Goal: Task Accomplishment & Management: Complete application form

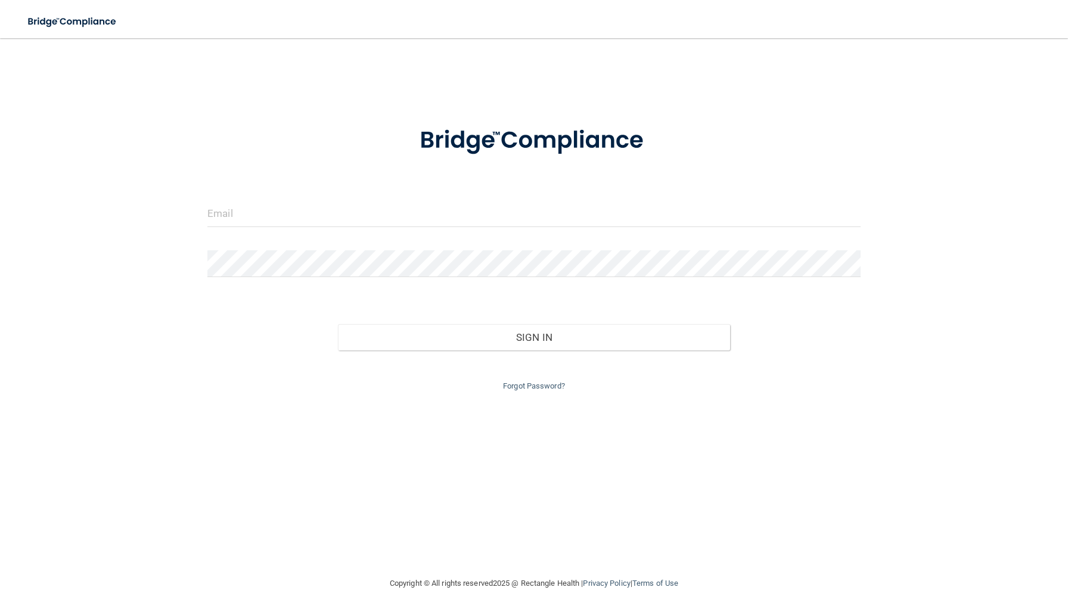
click at [368, 183] on form "Invalid email/password. You don't have permission to access that page. Sign In …" at bounding box center [533, 252] width 653 height 284
click at [364, 213] on input "email" at bounding box center [533, 213] width 653 height 27
click at [375, 222] on input "email" at bounding box center [533, 213] width 653 height 27
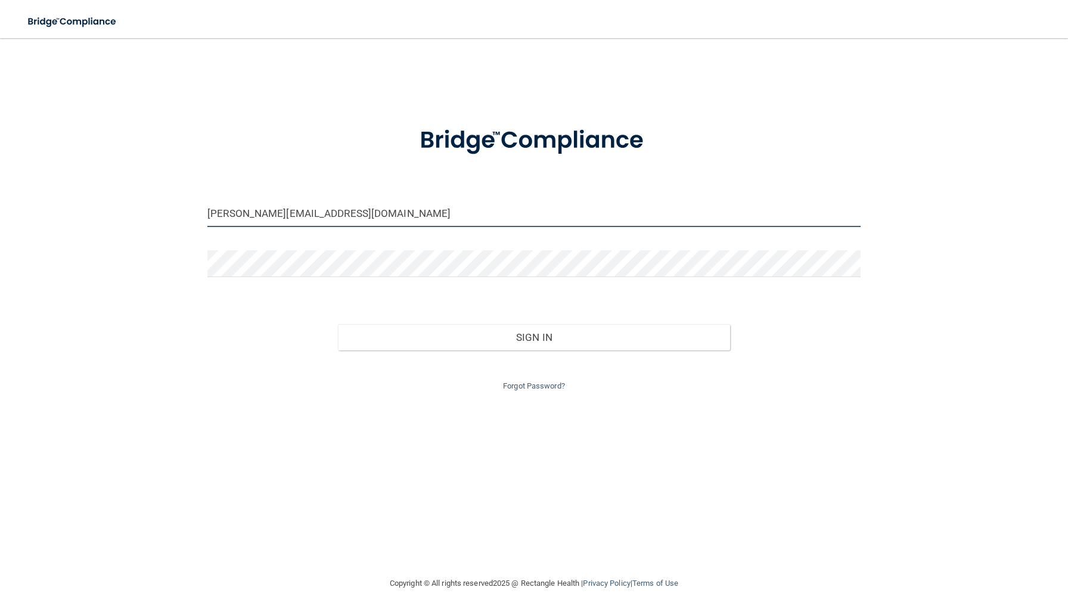
type input "[PERSON_NAME][EMAIL_ADDRESS][DOMAIN_NAME]"
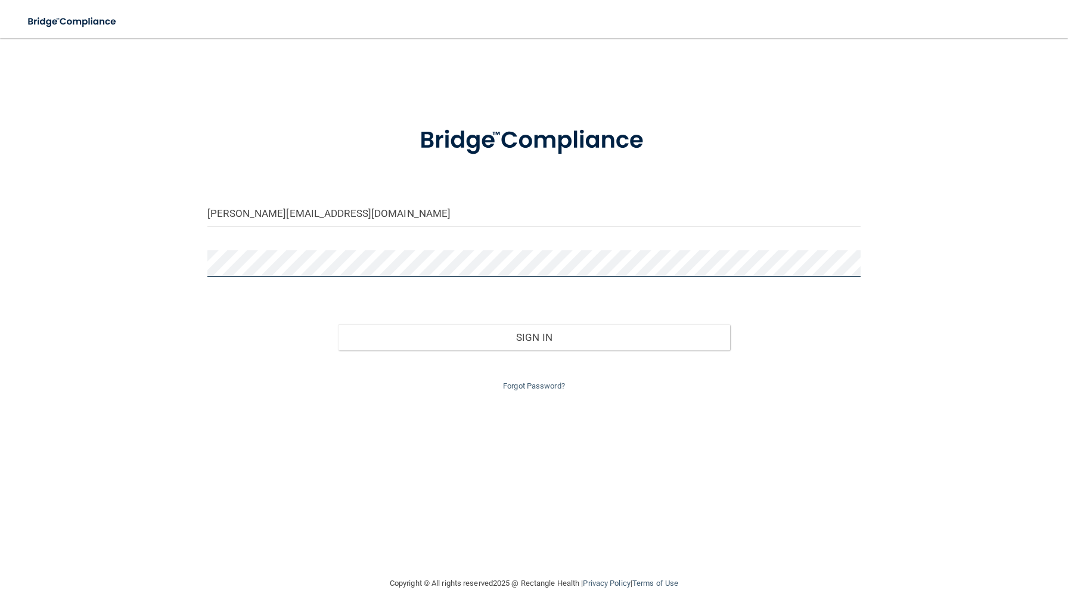
click at [338, 324] on button "Sign In" at bounding box center [534, 337] width 392 height 26
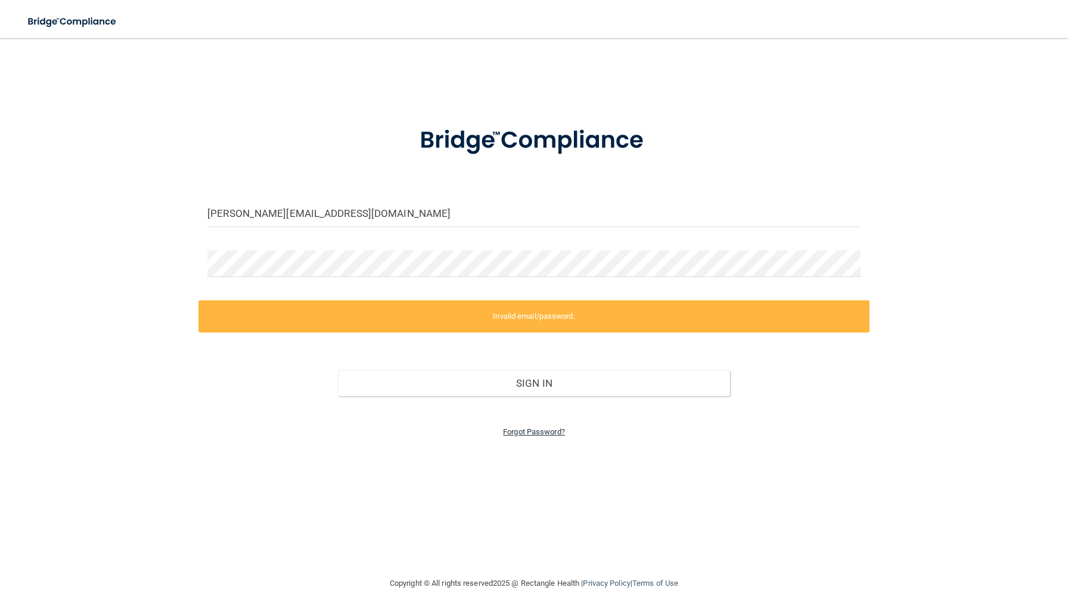
click at [509, 427] on link "Forgot Password?" at bounding box center [534, 431] width 62 height 9
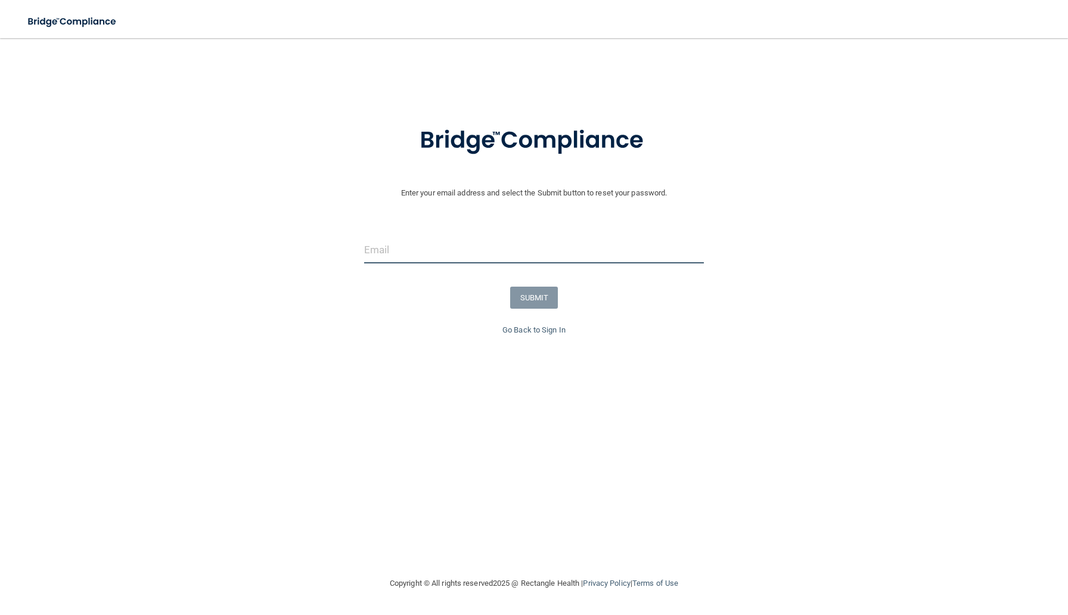
click at [445, 241] on input "email" at bounding box center [534, 250] width 340 height 27
type input "[PERSON_NAME][EMAIL_ADDRESS][DOMAIN_NAME]"
click at [535, 304] on button "SUBMIT" at bounding box center [534, 298] width 48 height 22
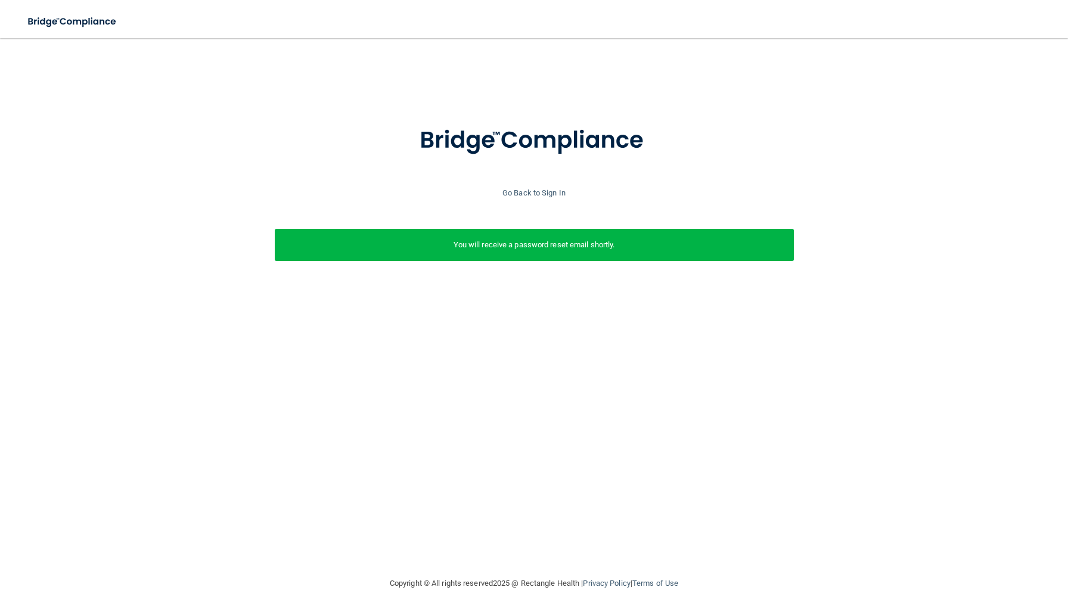
click at [538, 197] on div "Go Back to Sign In" at bounding box center [534, 193] width 1074 height 14
click at [542, 193] on link "Go Back to Sign In" at bounding box center [533, 192] width 63 height 9
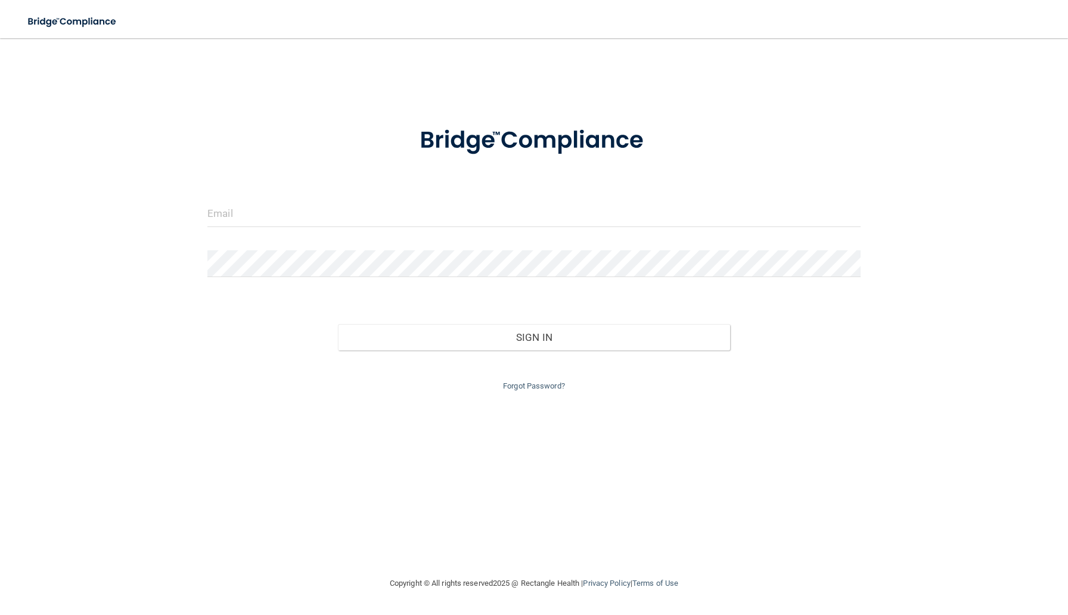
click at [542, 241] on form "Invalid email/password. You don't have permission to access that page. Sign In …" at bounding box center [533, 252] width 653 height 284
click at [540, 229] on div at bounding box center [533, 218] width 671 height 36
click at [536, 217] on input "email" at bounding box center [533, 213] width 653 height 27
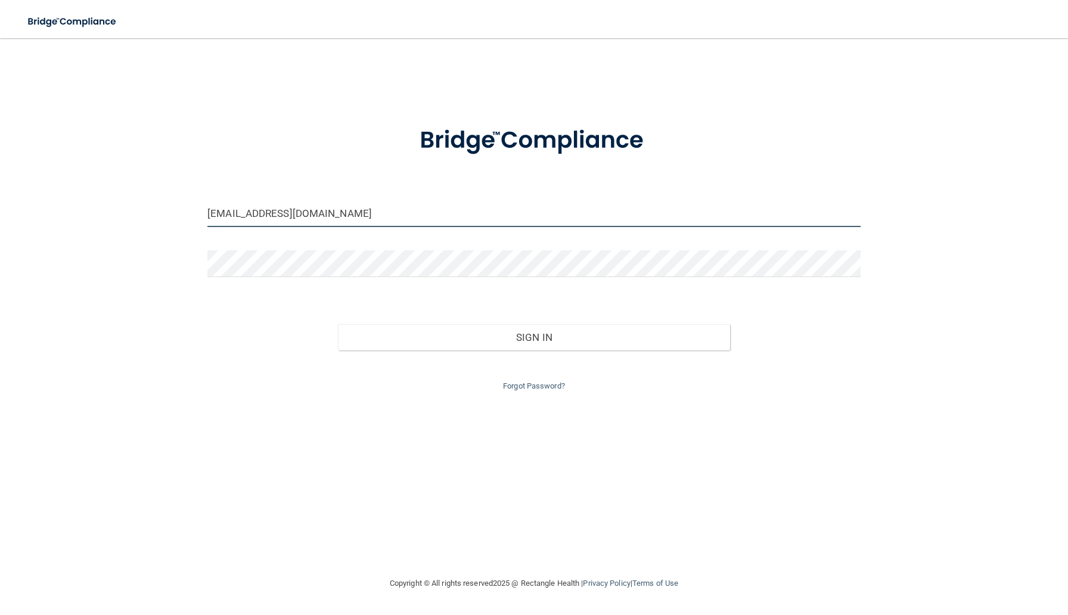
click at [295, 212] on input "[EMAIL_ADDRESS][DOMAIN_NAME]" at bounding box center [533, 213] width 653 height 27
type input "[EMAIL_ADDRESS][DOMAIN_NAME]"
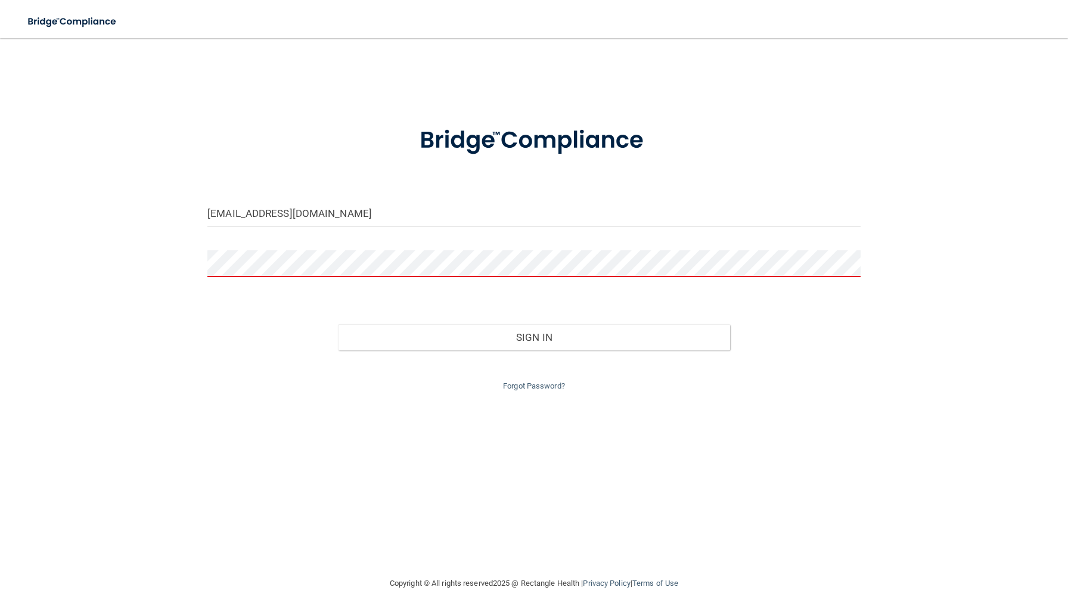
click at [527, 390] on div "Forgot Password?" at bounding box center [533, 371] width 671 height 43
click at [527, 387] on link "Forgot Password?" at bounding box center [534, 385] width 62 height 9
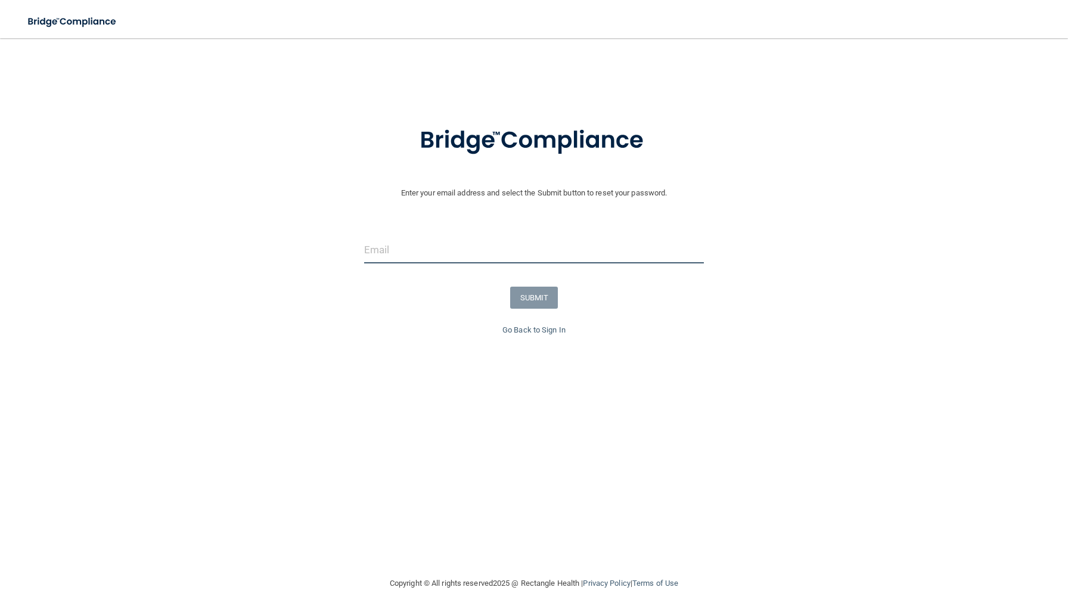
click at [479, 256] on input "email" at bounding box center [534, 250] width 340 height 27
type input "[EMAIL_ADDRESS][DOMAIN_NAME]"
click at [532, 303] on button "SUBMIT" at bounding box center [534, 298] width 48 height 22
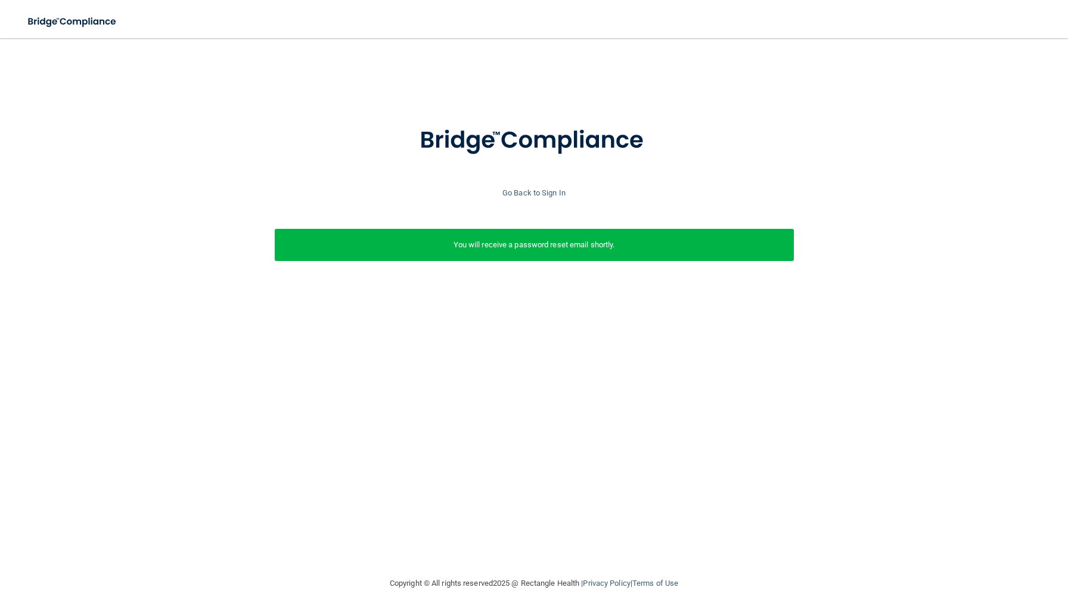
click at [536, 235] on div "You will receive a password reset email shortly." at bounding box center [534, 245] width 519 height 32
click at [550, 197] on link "Go Back to Sign In" at bounding box center [533, 192] width 63 height 9
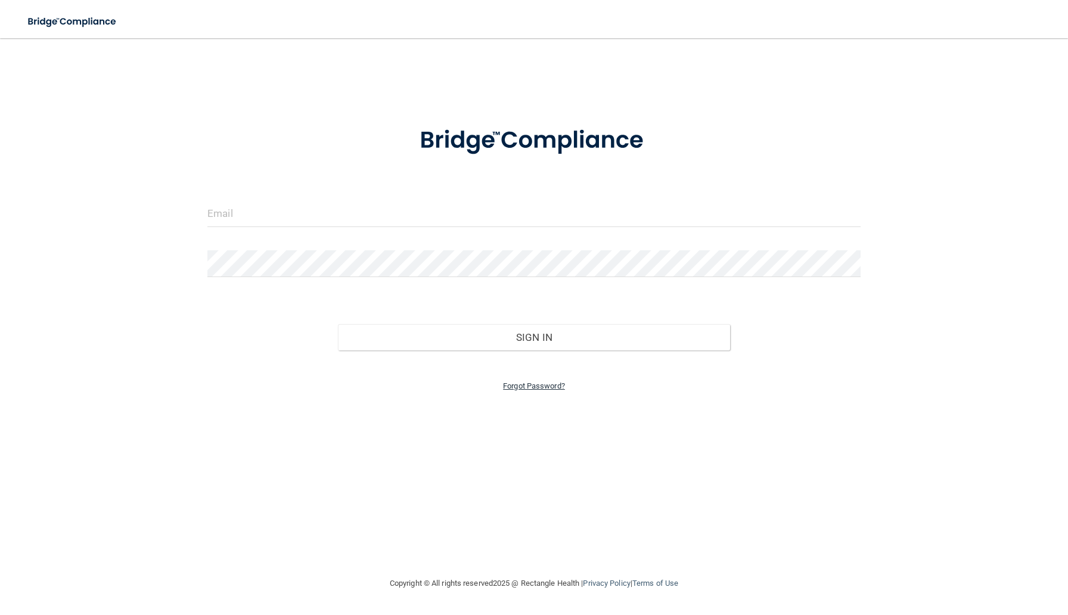
click at [536, 388] on link "Forgot Password?" at bounding box center [534, 385] width 62 height 9
click at [498, 248] on input "email" at bounding box center [534, 250] width 340 height 27
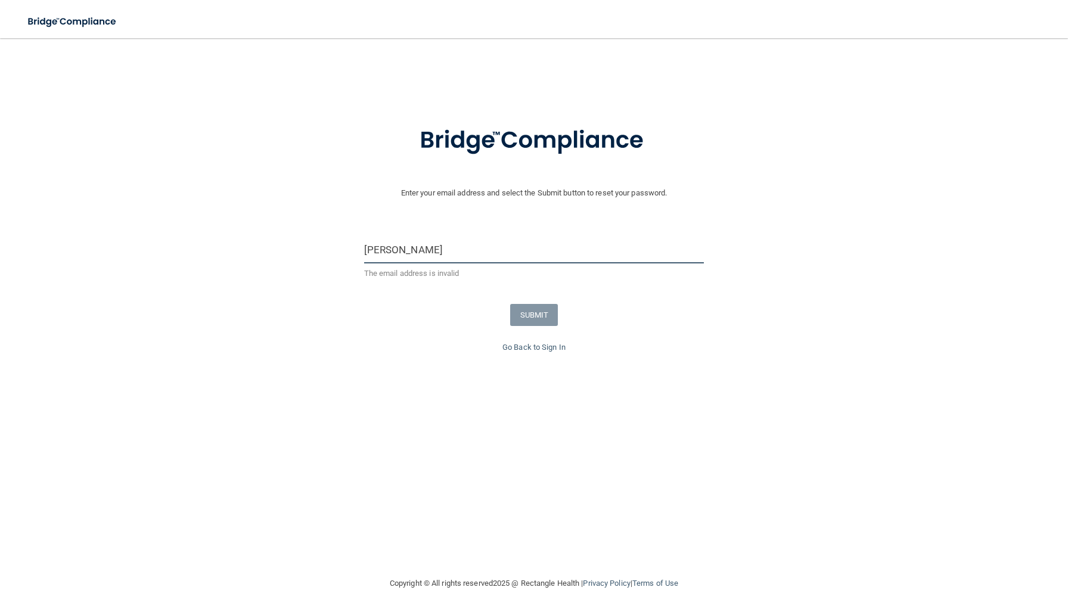
type input "[PERSON_NAME][EMAIL_ADDRESS][DOMAIN_NAME]"
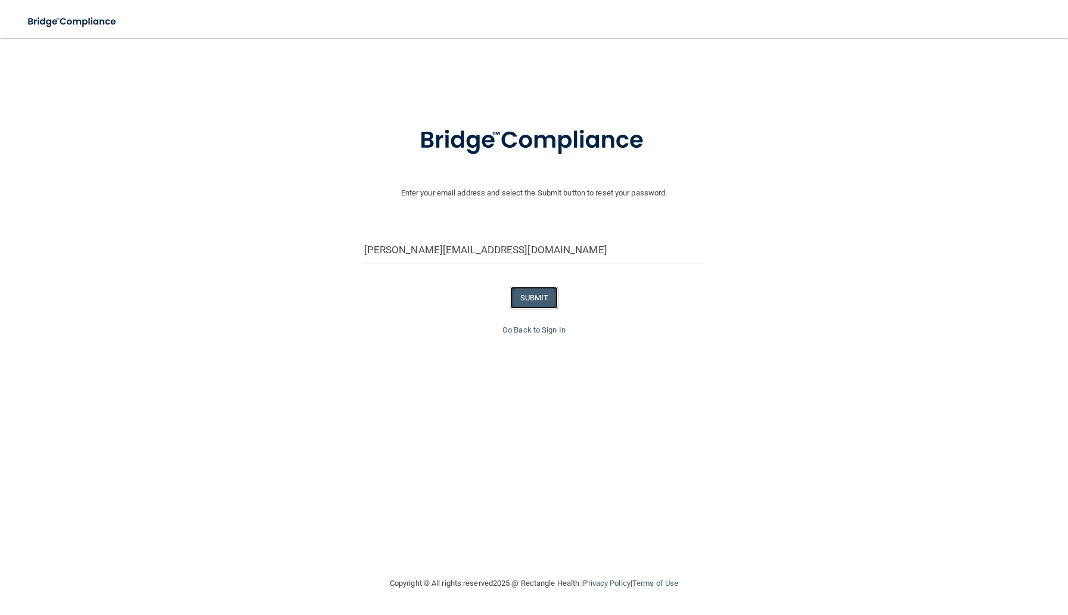
click at [533, 299] on button "SUBMIT" at bounding box center [534, 298] width 48 height 22
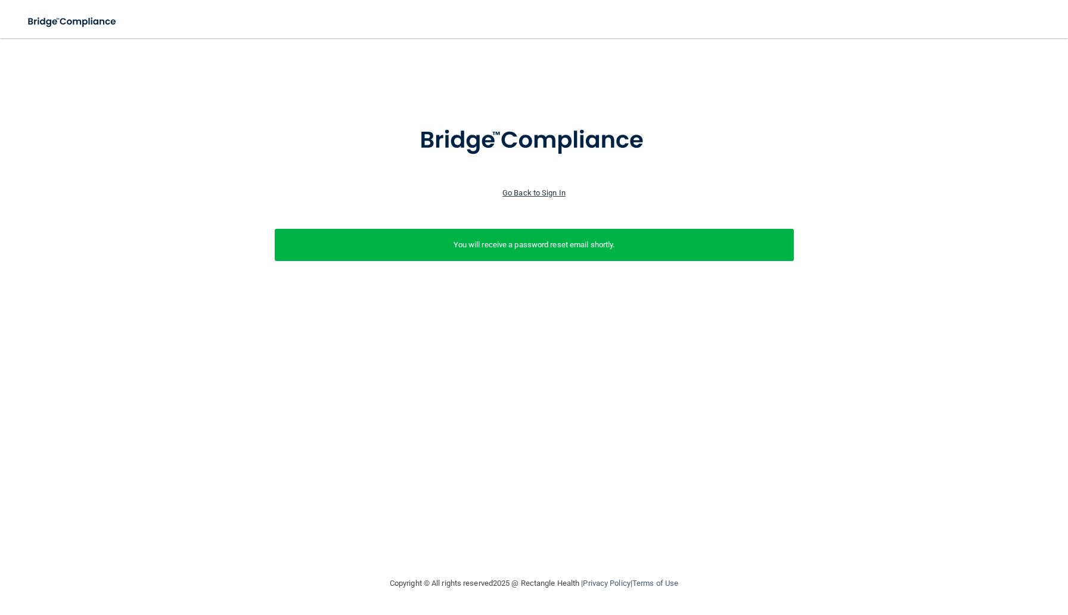
click at [533, 195] on link "Go Back to Sign In" at bounding box center [533, 192] width 63 height 9
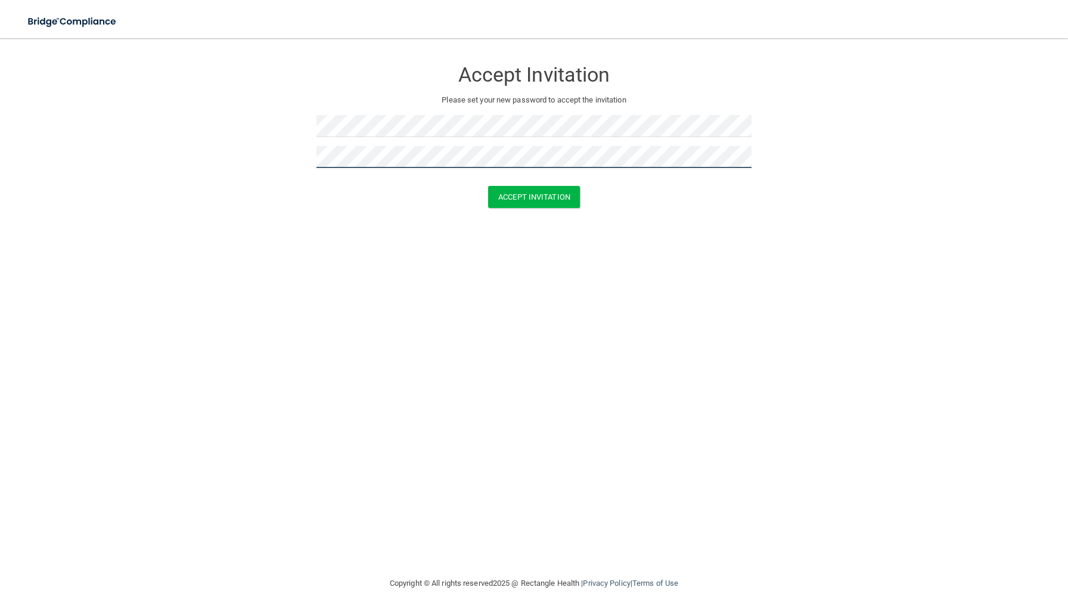
click at [488, 186] on button "Accept Invitation" at bounding box center [534, 197] width 92 height 22
